Goal: Task Accomplishment & Management: Use online tool/utility

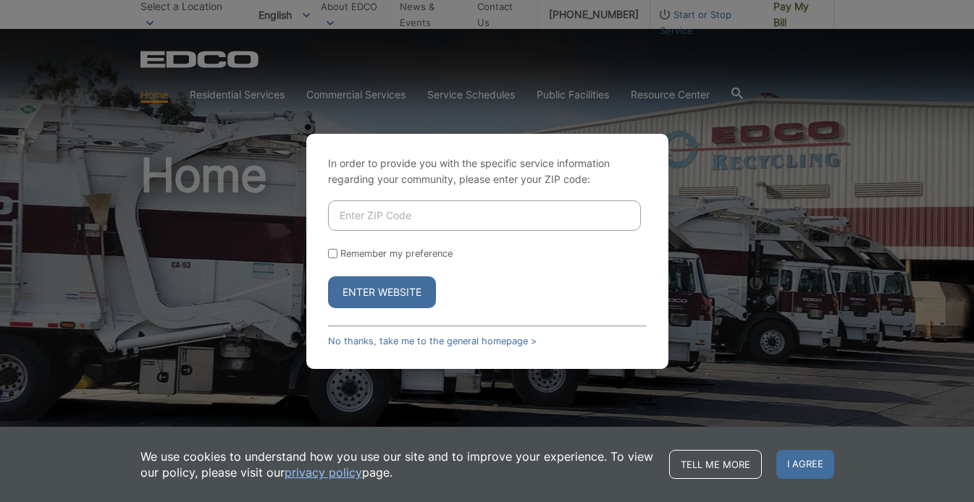
click at [449, 212] on input "Enter ZIP Code" at bounding box center [484, 215] width 313 height 30
type input "92064"
drag, startPoint x: 333, startPoint y: 253, endPoint x: 344, endPoint y: 274, distance: 23.6
click at [333, 253] on input "Remember my preference" at bounding box center [332, 253] width 9 height 9
checkbox input "true"
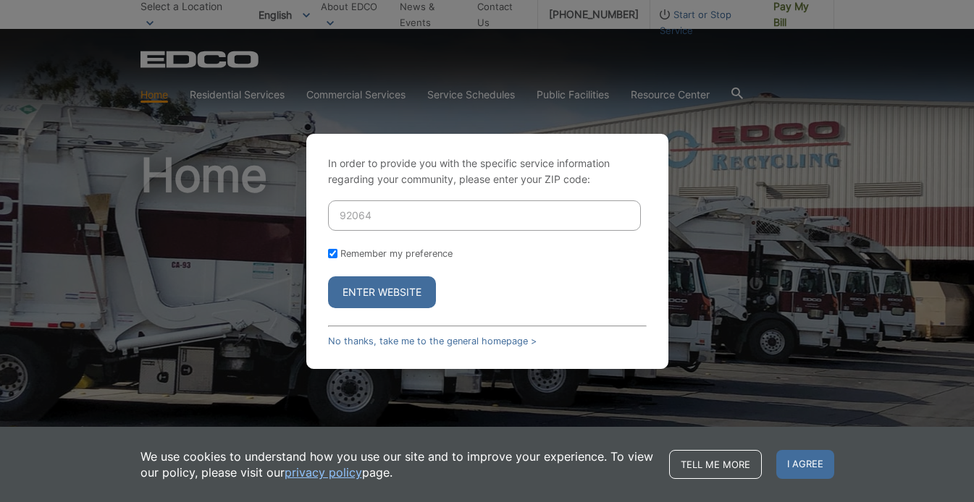
click at [354, 284] on button "Enter Website" at bounding box center [382, 292] width 108 height 32
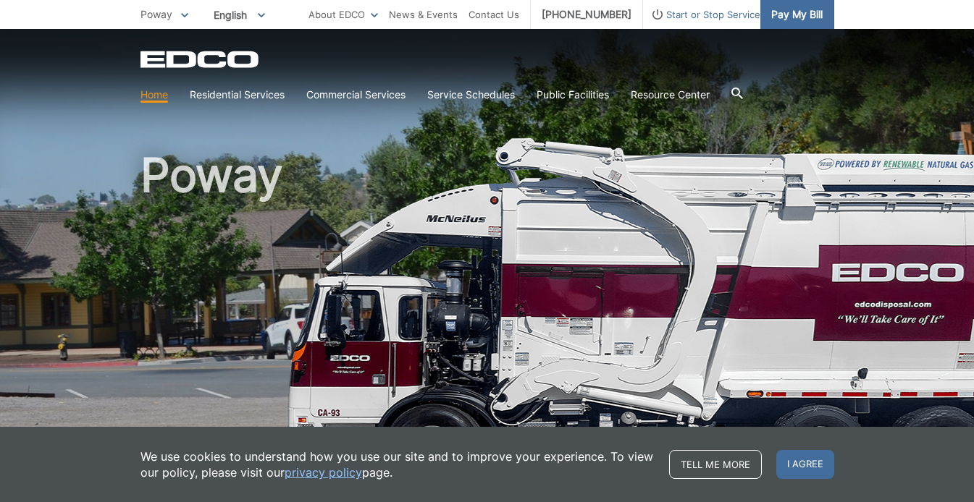
click at [797, 20] on span "Pay My Bill" at bounding box center [796, 15] width 51 height 16
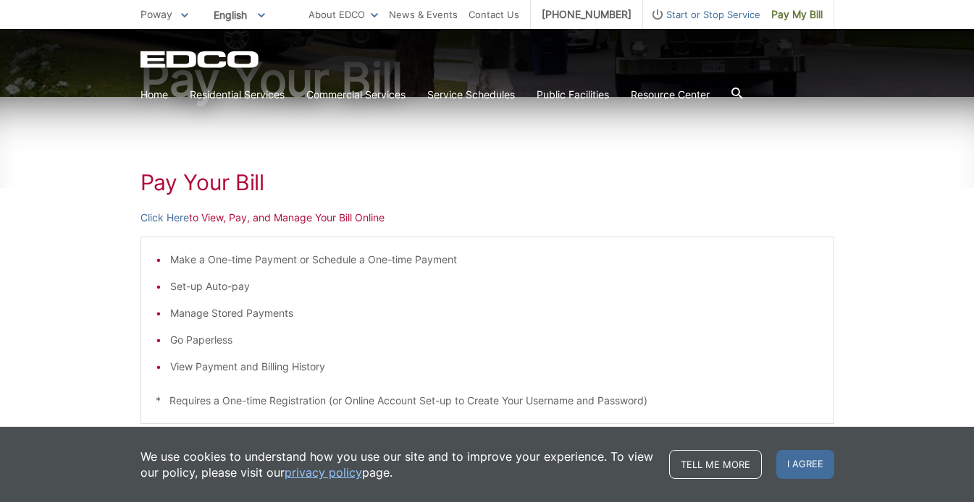
scroll to position [166, 0]
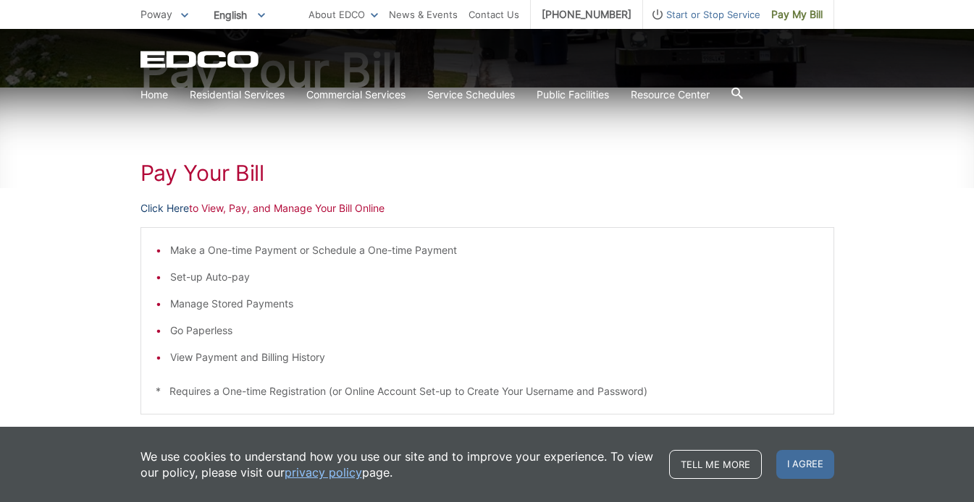
click at [159, 206] on link "Click Here" at bounding box center [164, 208] width 48 height 16
